Goal: Information Seeking & Learning: Find specific page/section

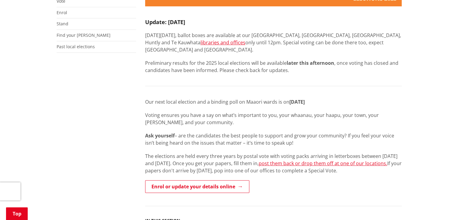
scroll to position [181, 0]
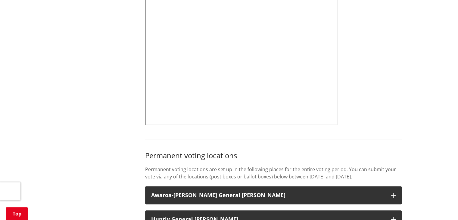
scroll to position [452, 0]
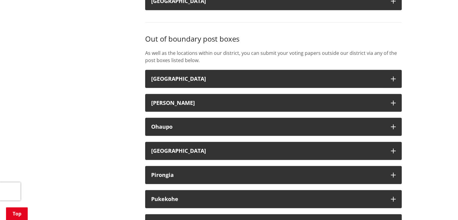
scroll to position [1687, 0]
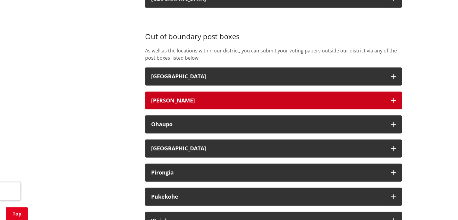
click at [294, 93] on button "Hamilton" at bounding box center [273, 101] width 257 height 18
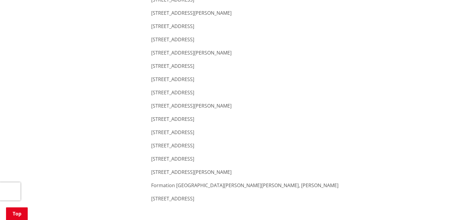
scroll to position [2260, 0]
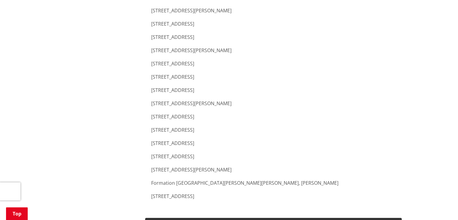
drag, startPoint x: 151, startPoint y: 145, endPoint x: 230, endPoint y: 147, distance: 79.0
click at [230, 153] on p "44 Horsham Downs Road, Hamilton" at bounding box center [273, 156] width 245 height 7
copy p "44 Horsham Downs Road, Hamilton"
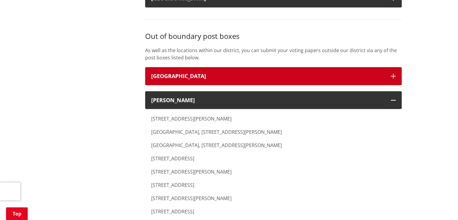
scroll to position [1687, 0]
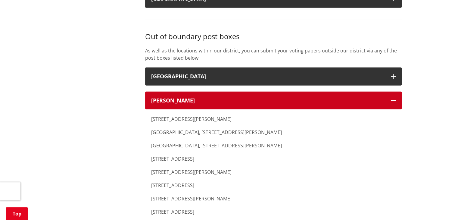
click at [390, 92] on button "Hamilton" at bounding box center [273, 101] width 257 height 18
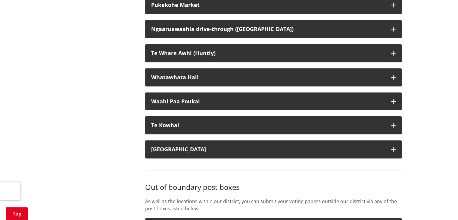
scroll to position [1537, 0]
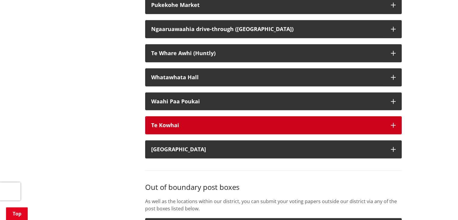
click at [258, 122] on div "Te Kowhai" at bounding box center [268, 125] width 234 height 6
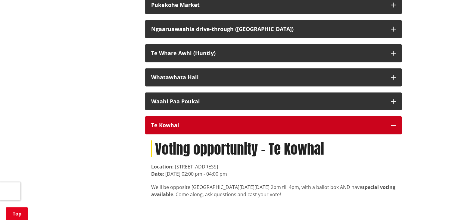
click at [258, 122] on div "Te Kowhai" at bounding box center [268, 125] width 234 height 6
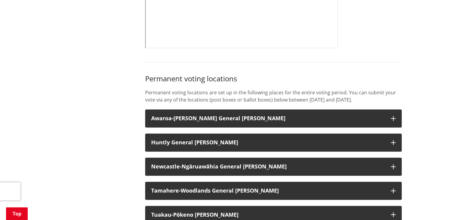
scroll to position [542, 0]
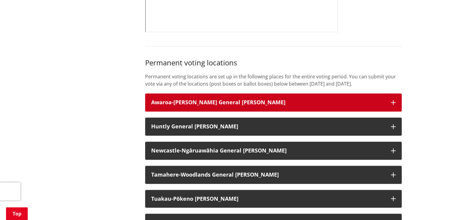
click at [280, 99] on h3 "Awaroa-Maramarua General Ward" at bounding box center [268, 102] width 234 height 6
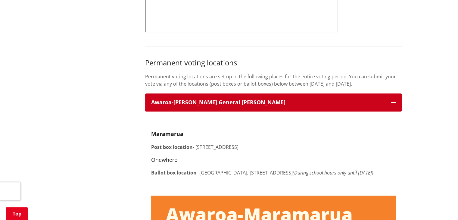
click at [280, 99] on h3 "Awaroa-Maramarua General Ward" at bounding box center [268, 102] width 234 height 6
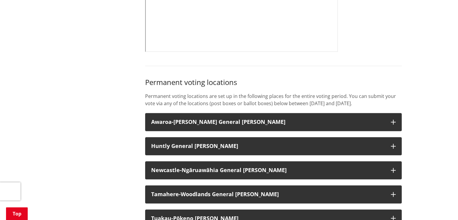
scroll to position [572, 0]
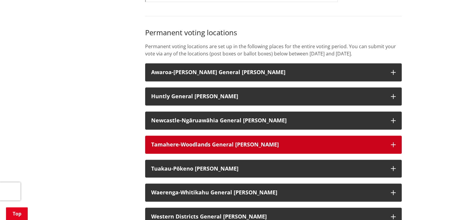
click at [261, 142] on h3 "Tamahere-Woodlands General Ward" at bounding box center [268, 145] width 234 height 6
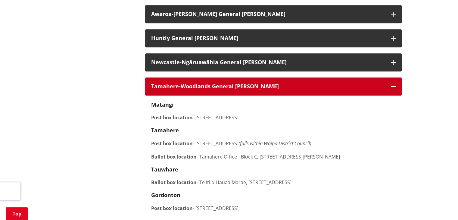
scroll to position [633, 0]
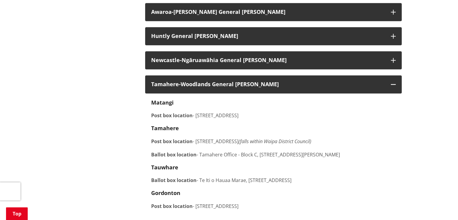
drag, startPoint x: 197, startPoint y: 196, endPoint x: 275, endPoint y: 193, distance: 77.5
click at [275, 202] on p "Post box location - 1062 Gordonton Road, Gordonton" at bounding box center [273, 205] width 245 height 7
copy p "1062 Gordonton Road, Gordonton"
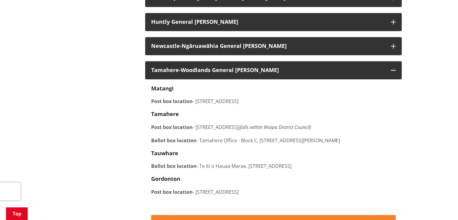
scroll to position [670, 0]
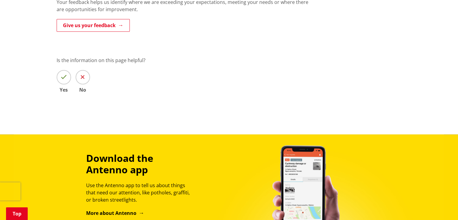
scroll to position [452, 0]
